Goal: Information Seeking & Learning: Understand process/instructions

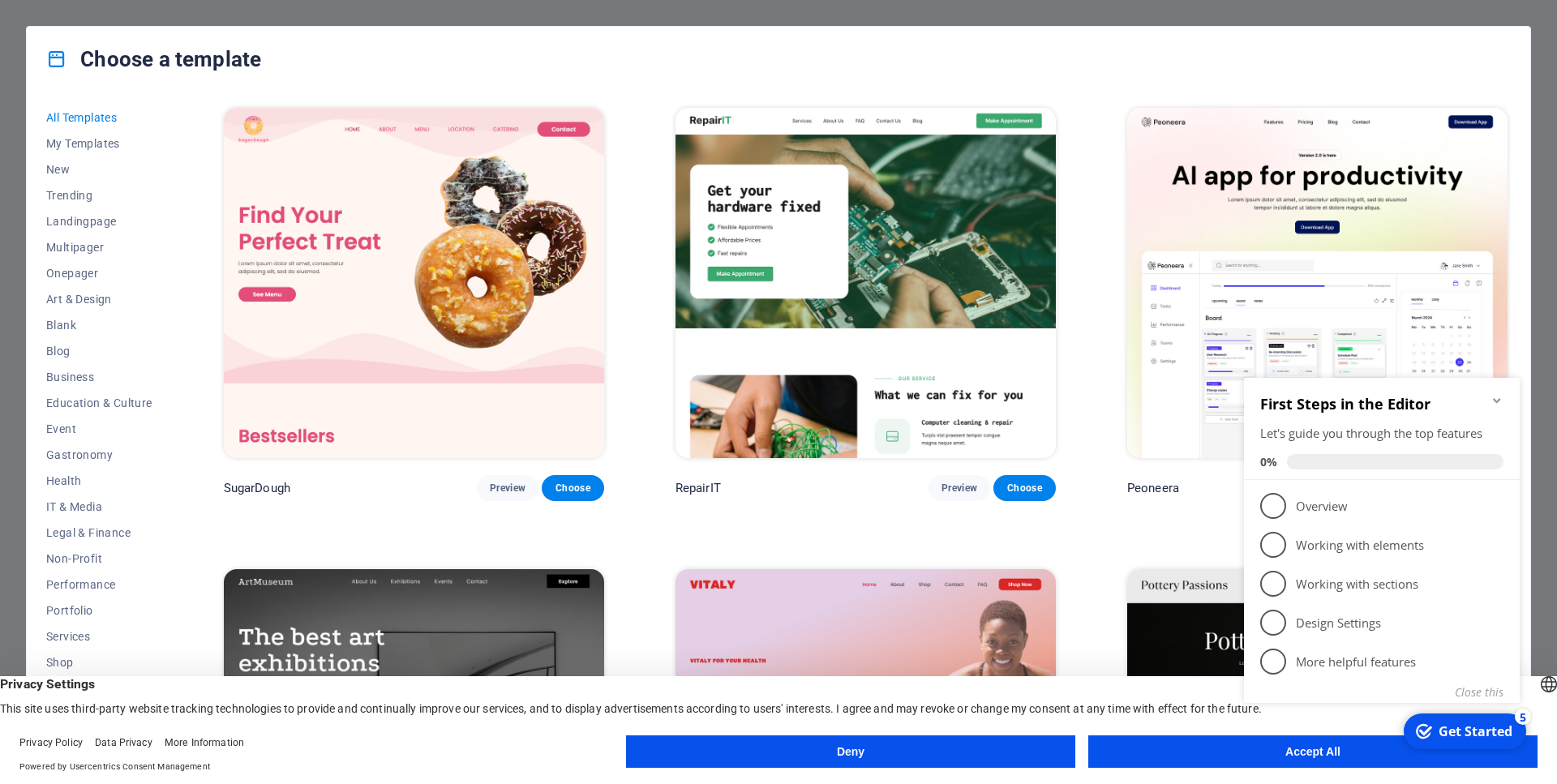
click at [1250, 758] on appcues-checklist "Contextual help checklist present on screen" at bounding box center [1385, 560] width 295 height 398
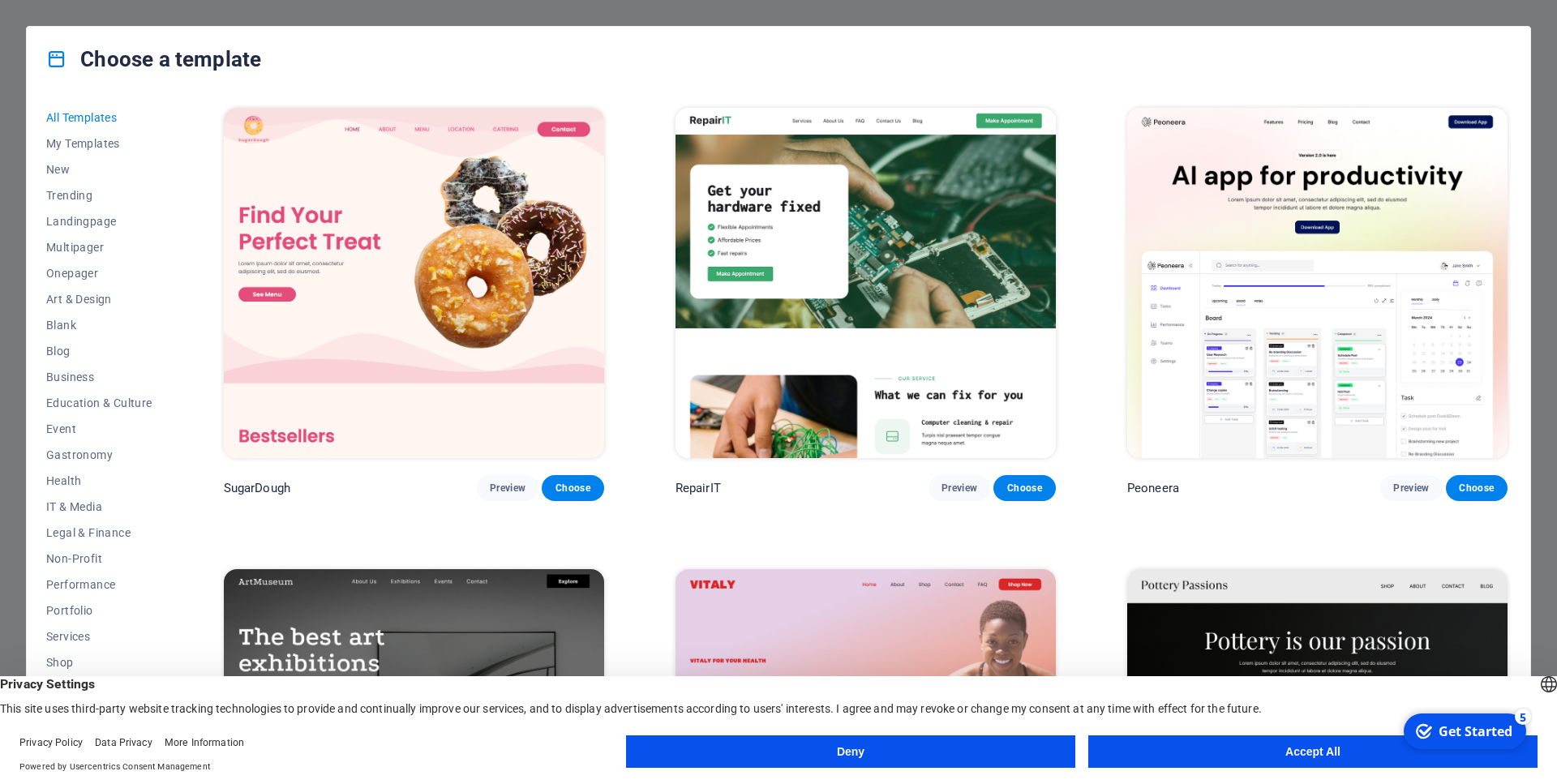
click at [1328, 749] on button "Accept All" at bounding box center [1312, 752] width 449 height 32
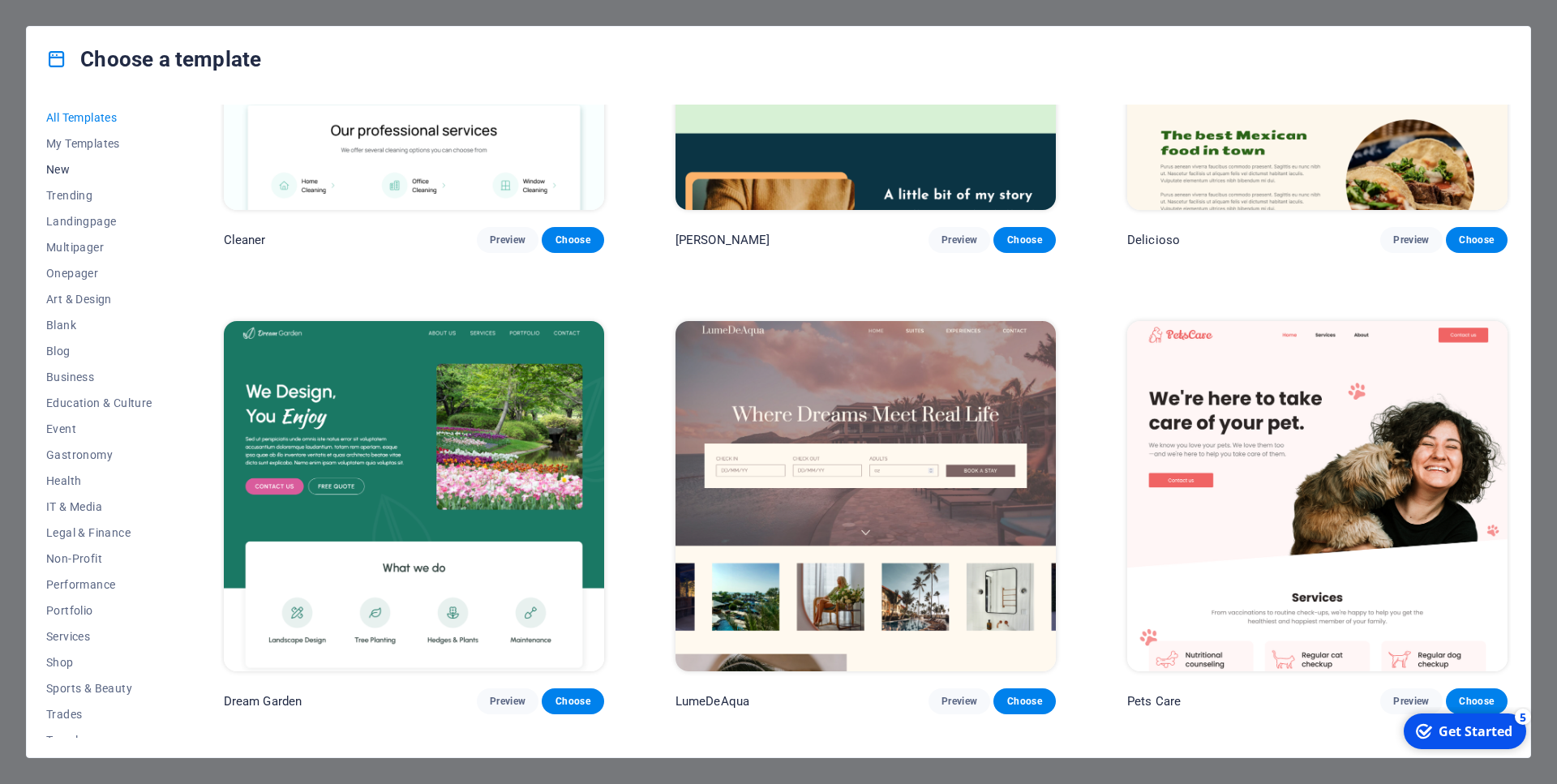
click at [59, 172] on span "New" at bounding box center [99, 169] width 107 height 13
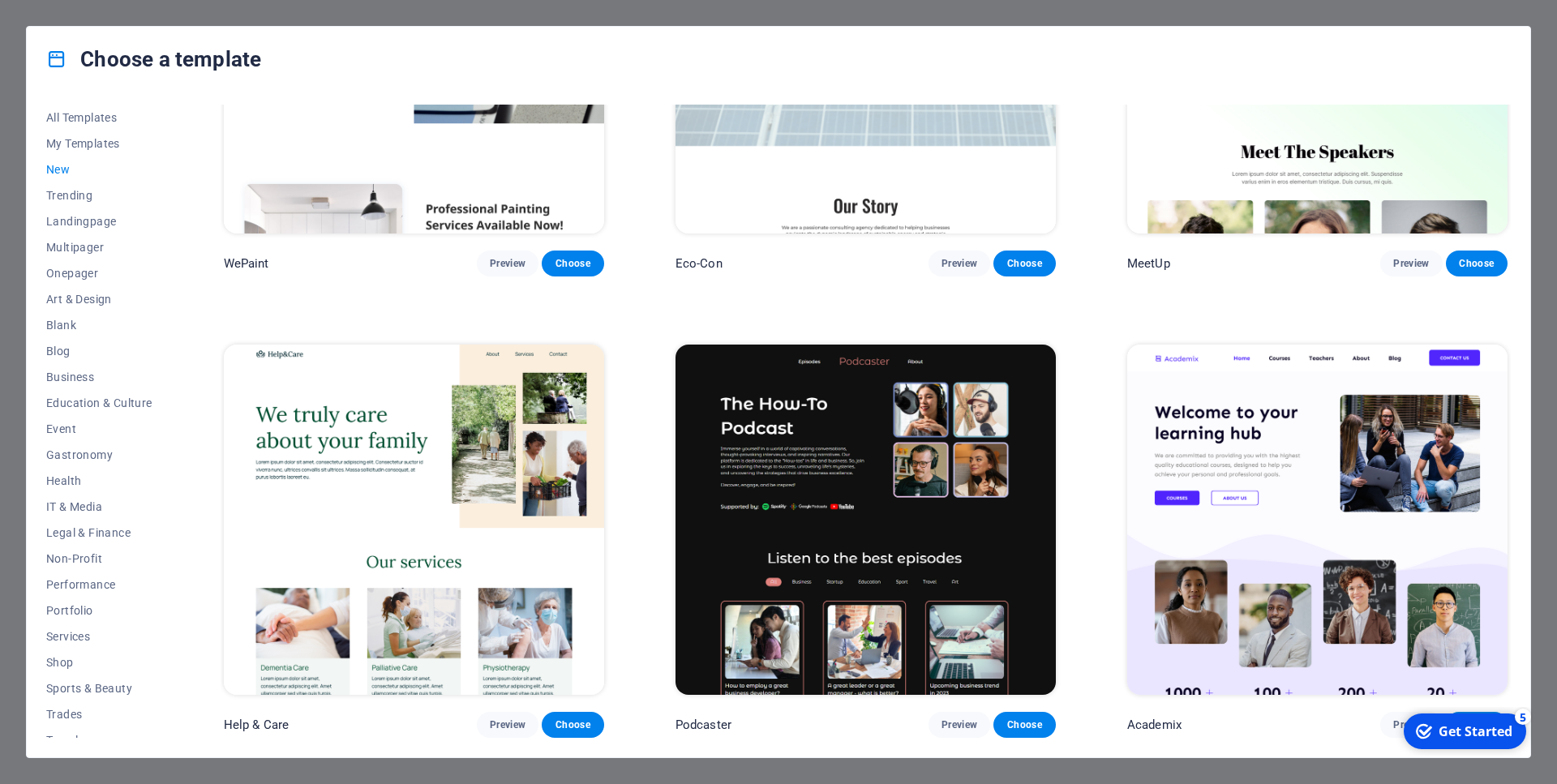
scroll to position [2074, 0]
click at [1453, 733] on div "Get Started" at bounding box center [1475, 731] width 74 height 18
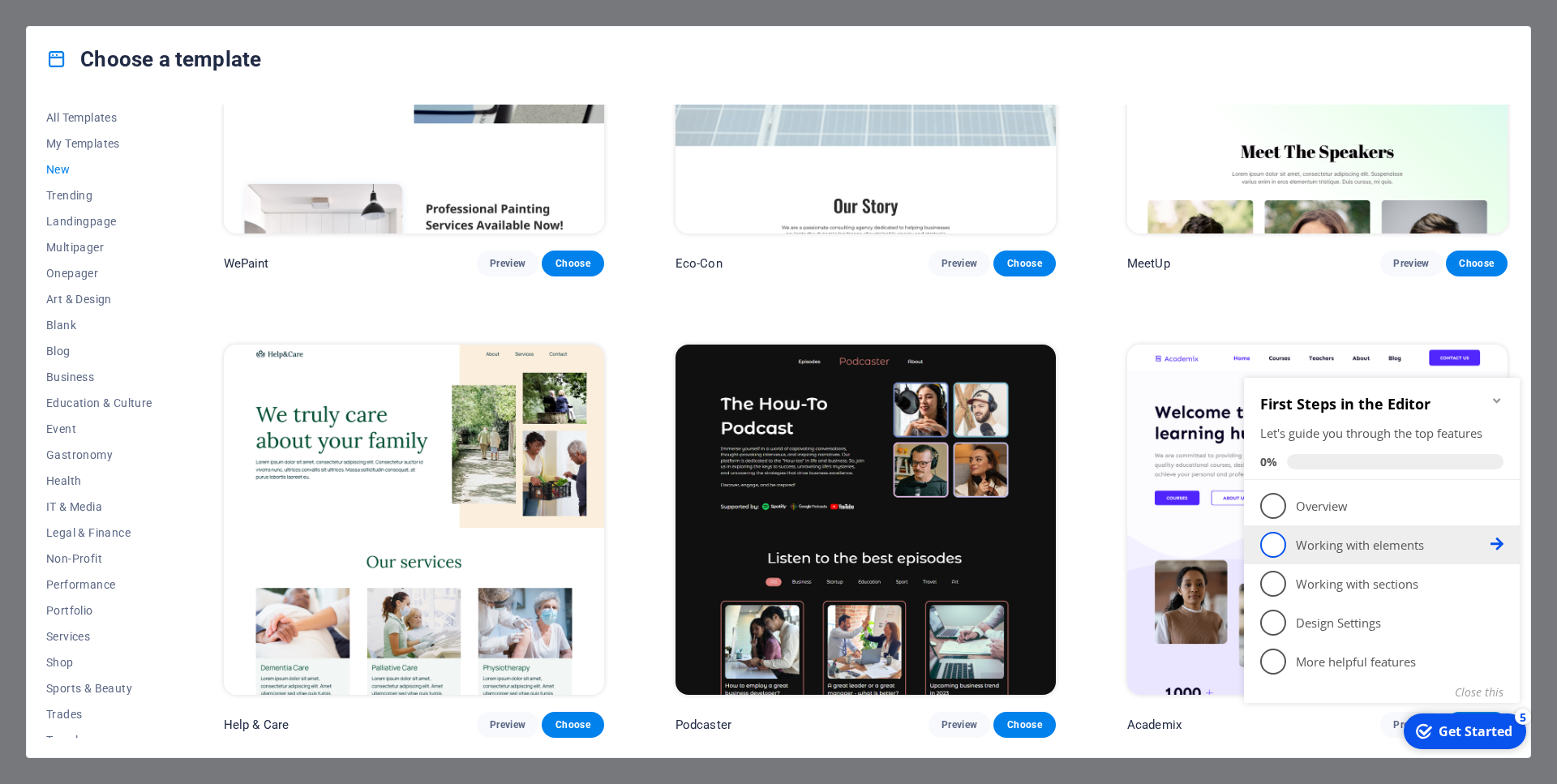
click at [1297, 539] on p "Working with elements - incomplete" at bounding box center [1393, 545] width 194 height 17
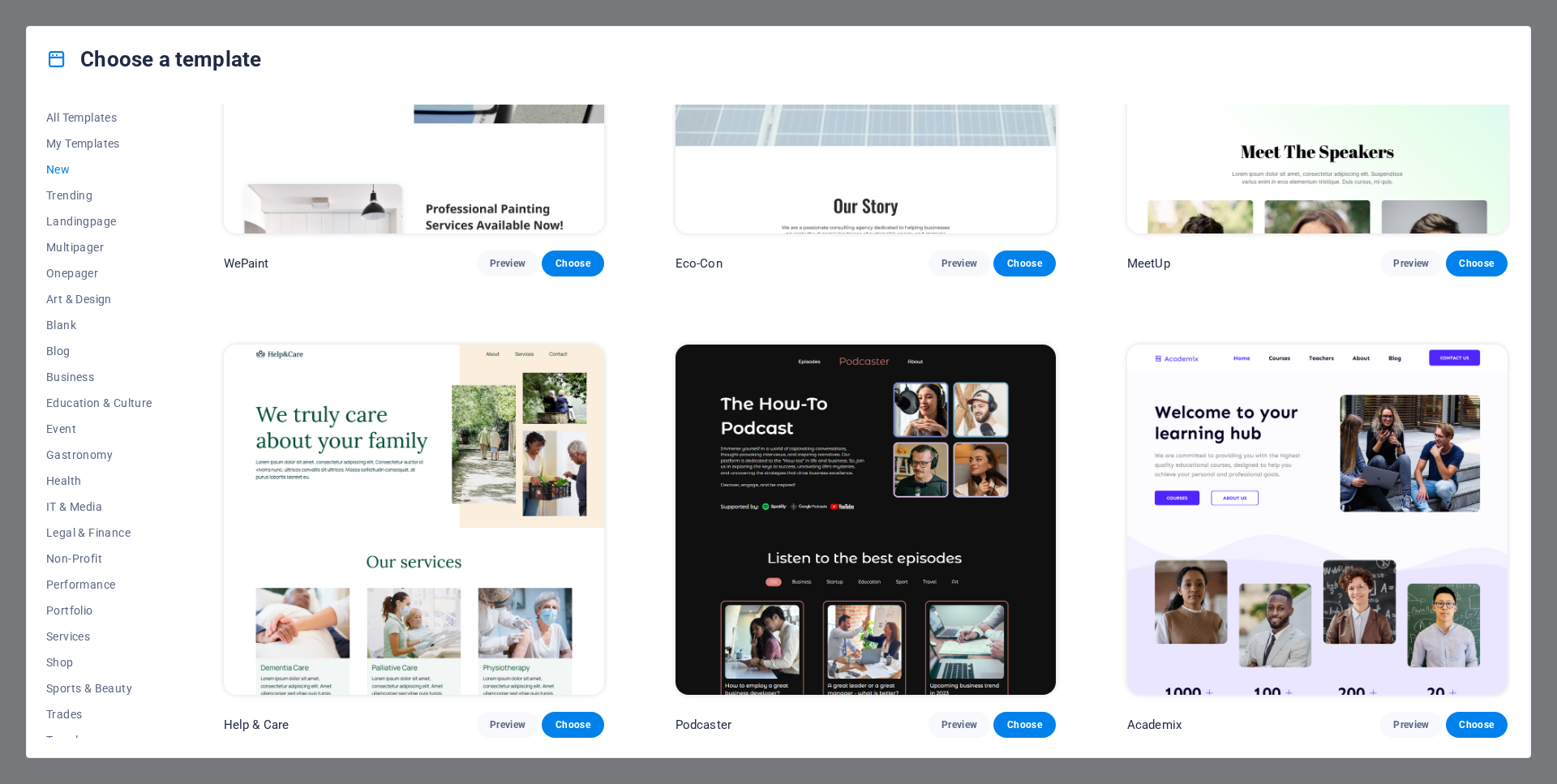
scroll to position [0, 0]
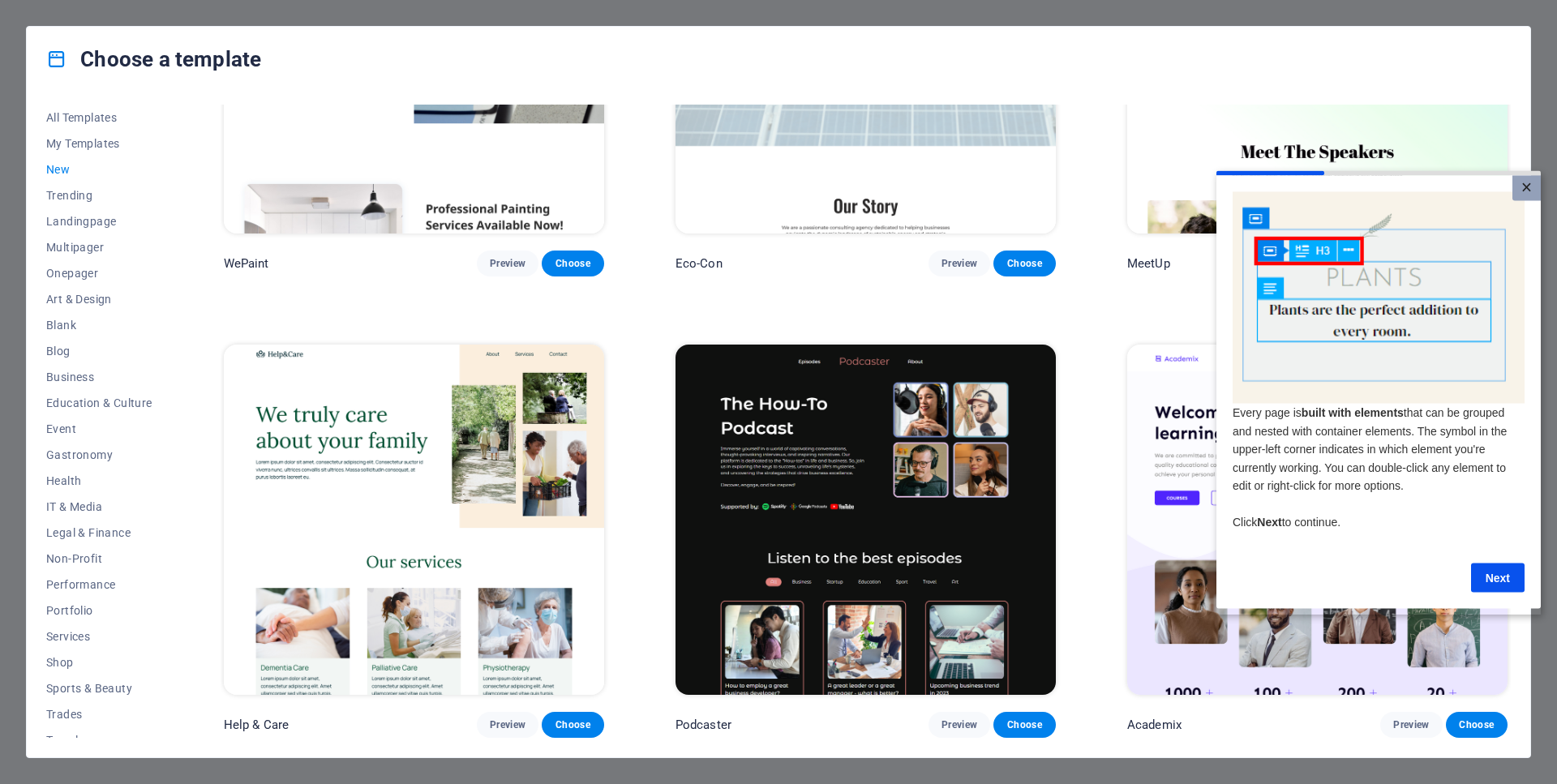
click at [1524, 184] on link "×" at bounding box center [1526, 187] width 28 height 25
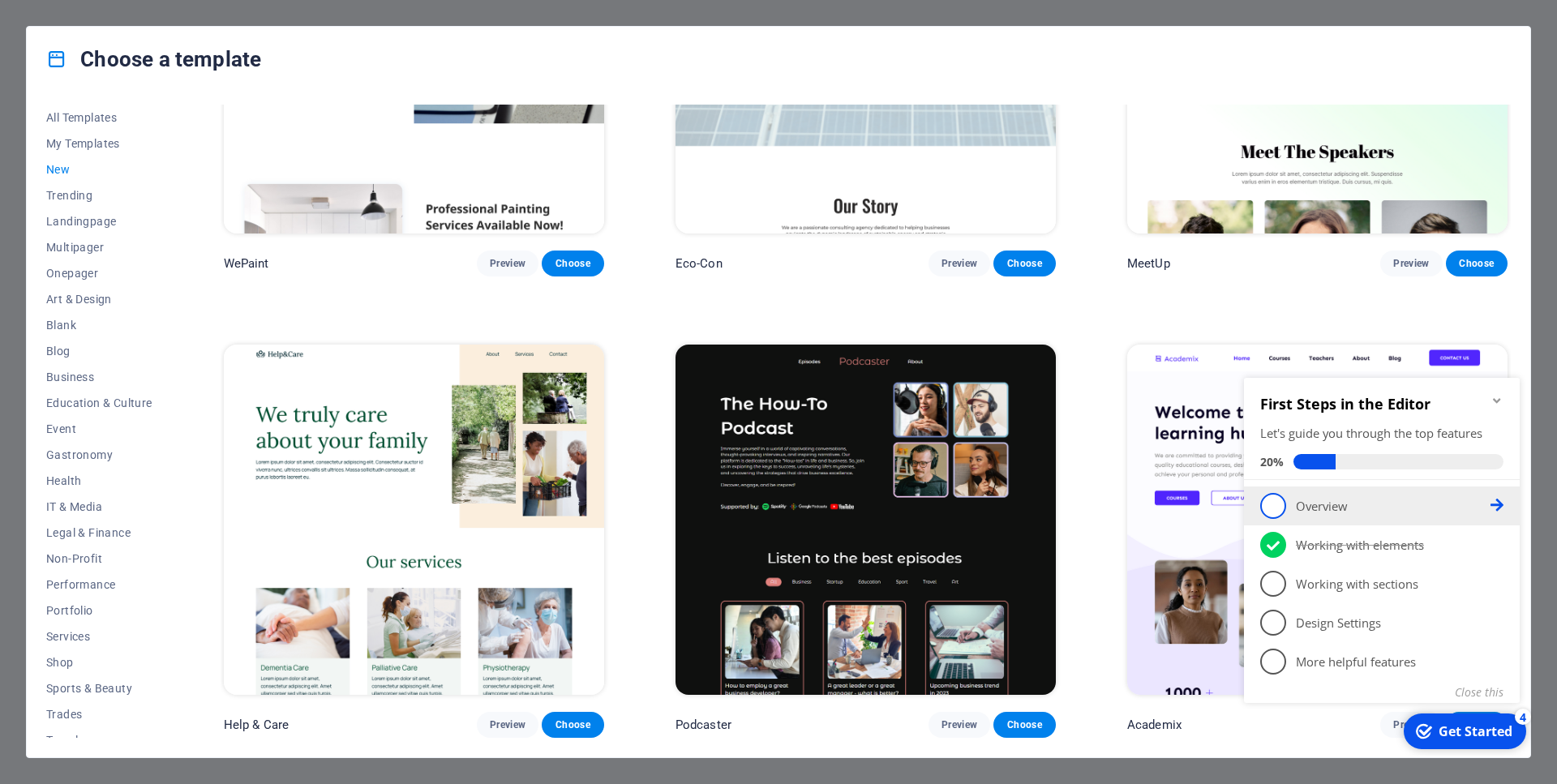
click at [1347, 505] on p "Overview - incomplete" at bounding box center [1393, 506] width 194 height 17
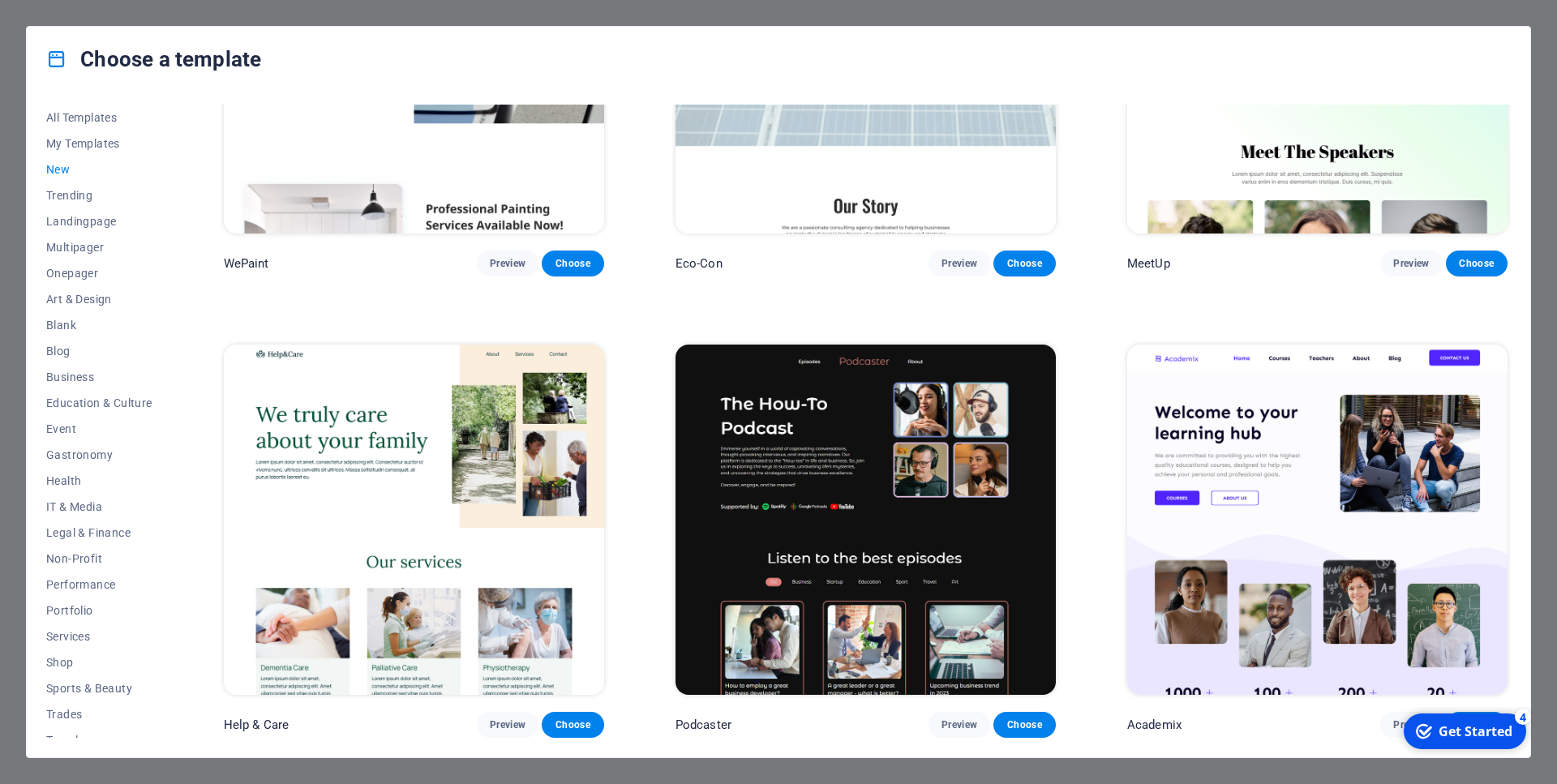
click at [1465, 727] on div "Get Started" at bounding box center [1475, 731] width 74 height 18
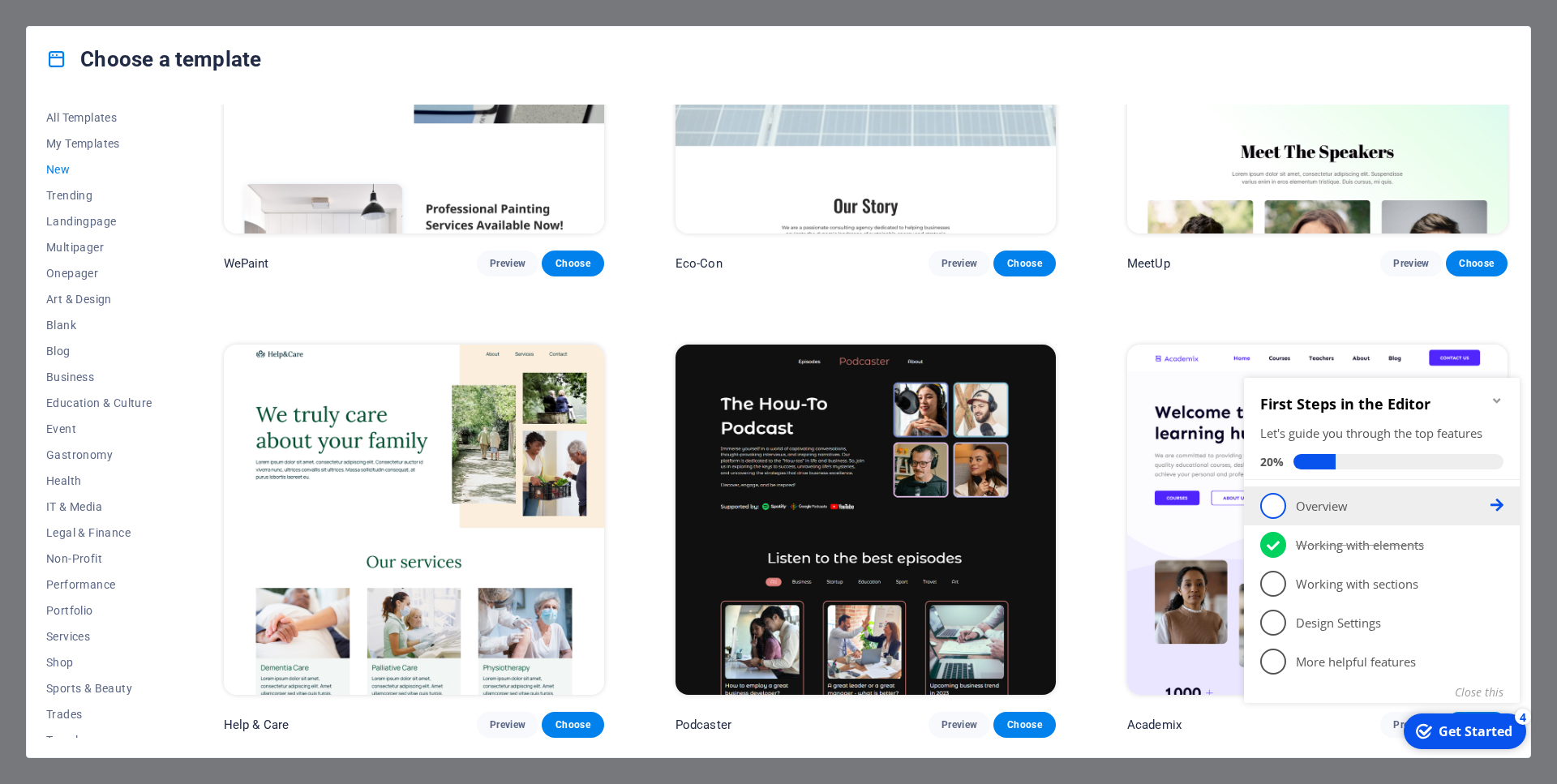
click at [1324, 502] on p "Overview - incomplete" at bounding box center [1393, 506] width 194 height 17
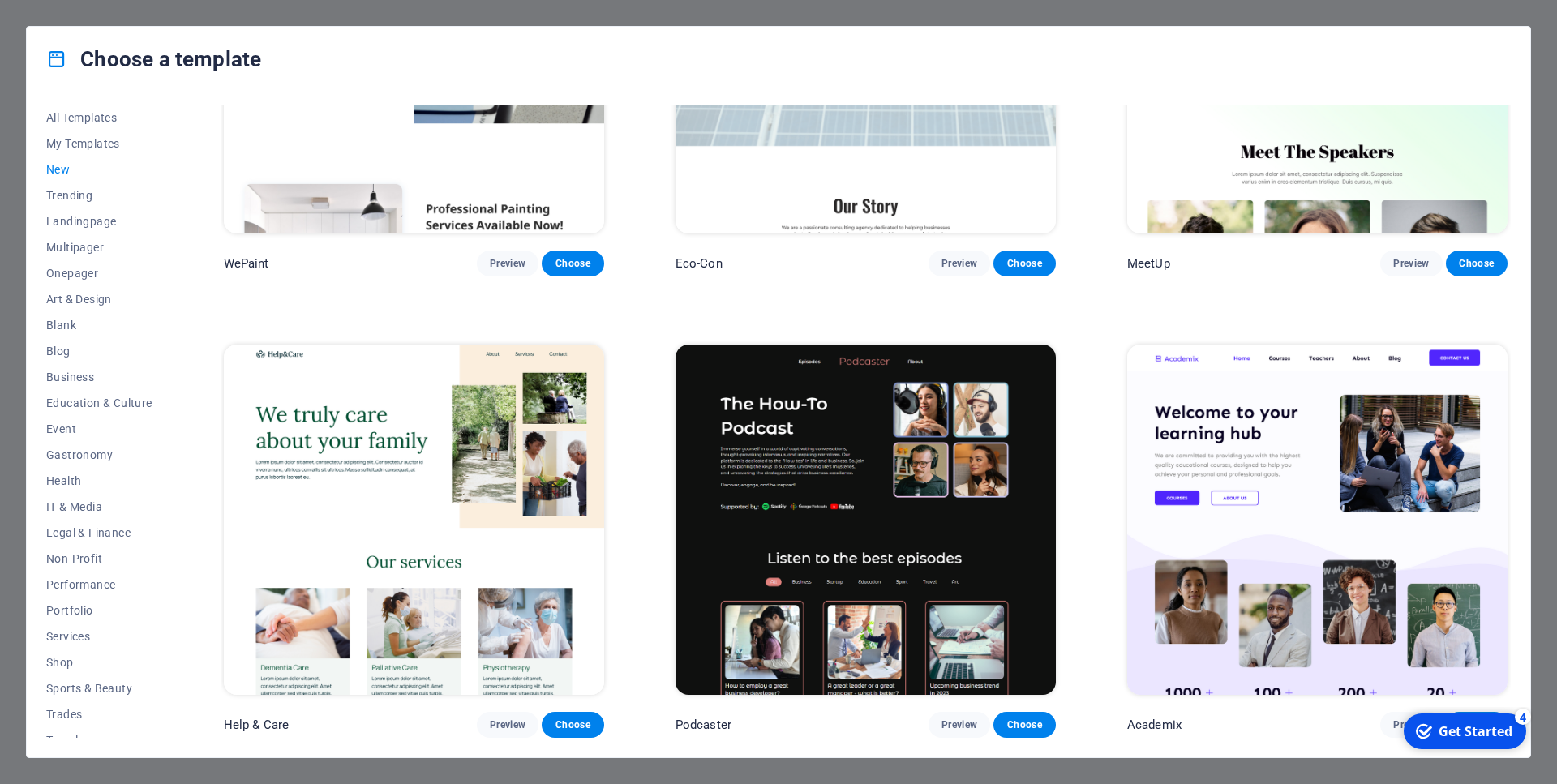
click at [1488, 735] on div "Get Started" at bounding box center [1475, 731] width 74 height 18
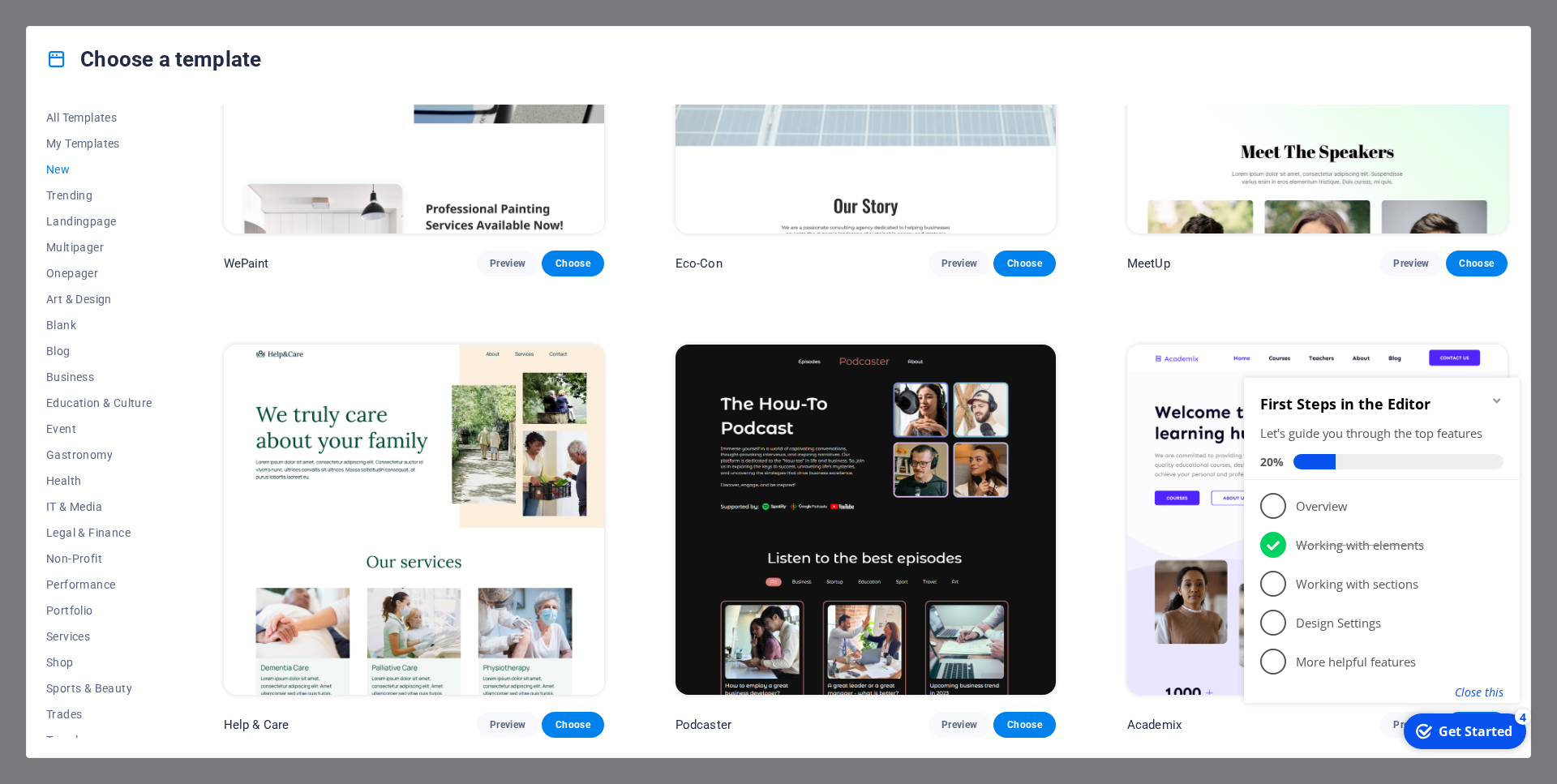
click at [1484, 692] on button "Close this" at bounding box center [1479, 692] width 49 height 15
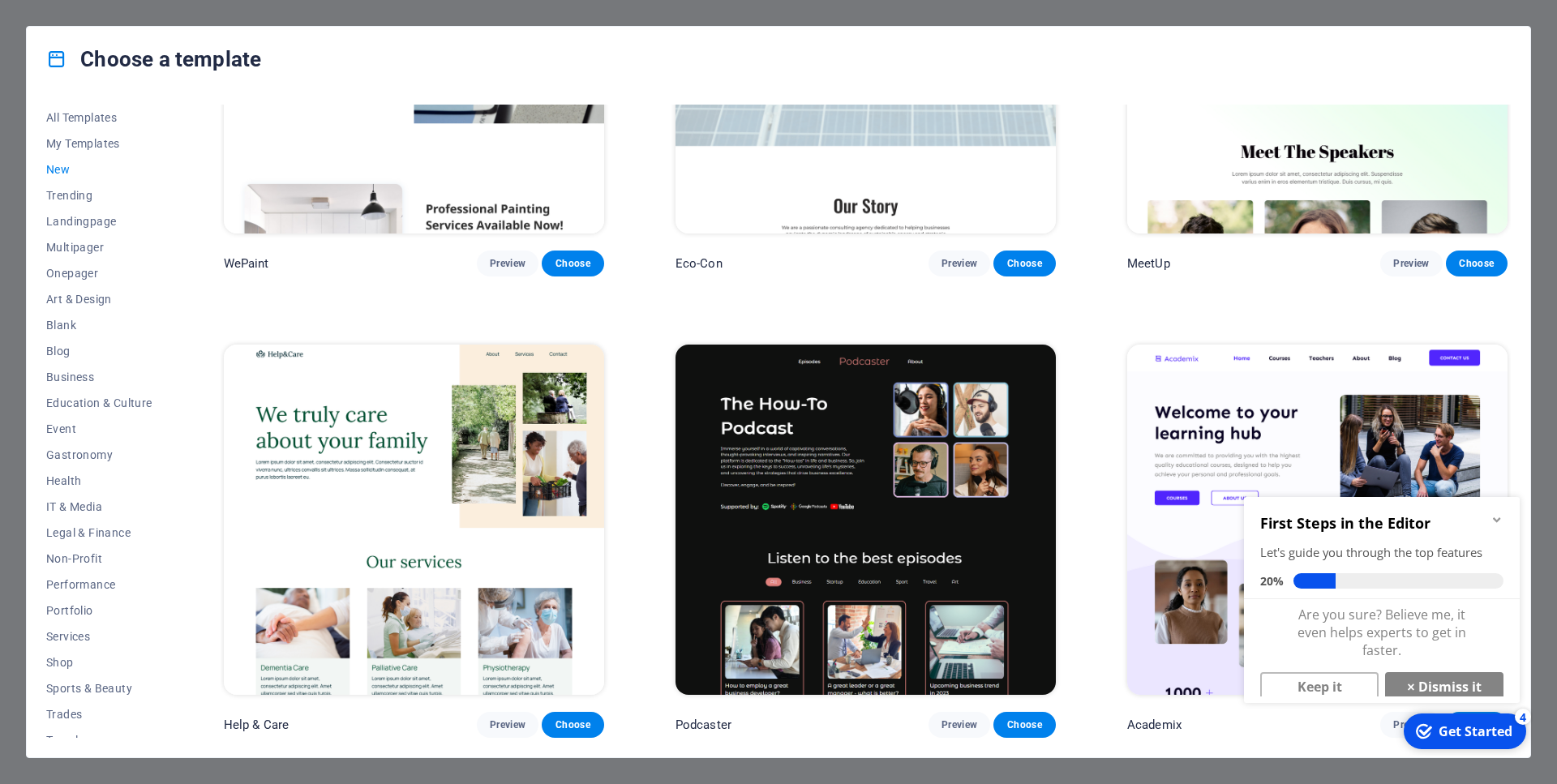
click at [1498, 517] on icon "Minimize checklist" at bounding box center [1496, 519] width 13 height 13
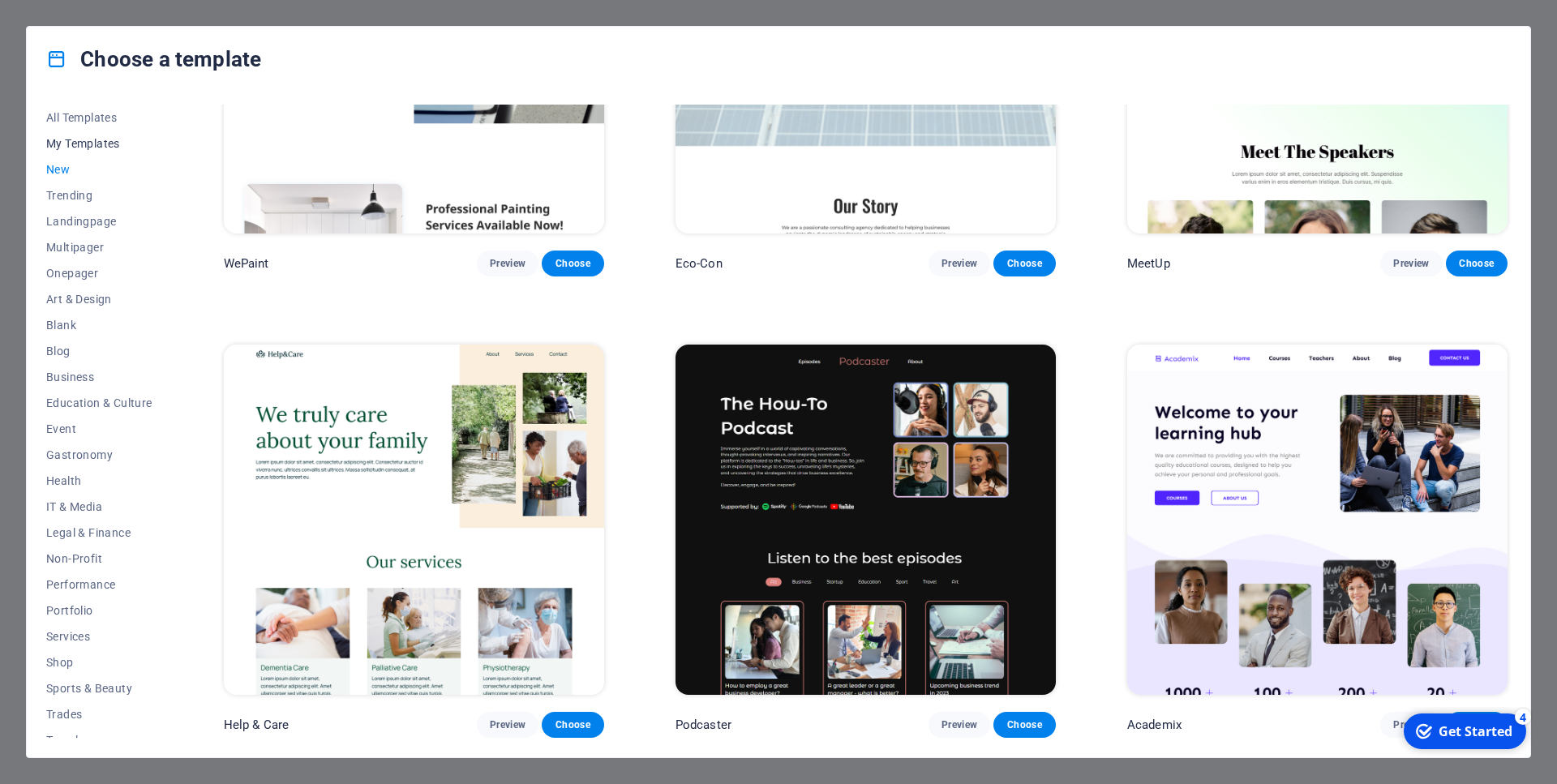
click at [92, 142] on span "My Templates" at bounding box center [99, 143] width 107 height 13
